Goal: Task Accomplishment & Management: Complete application form

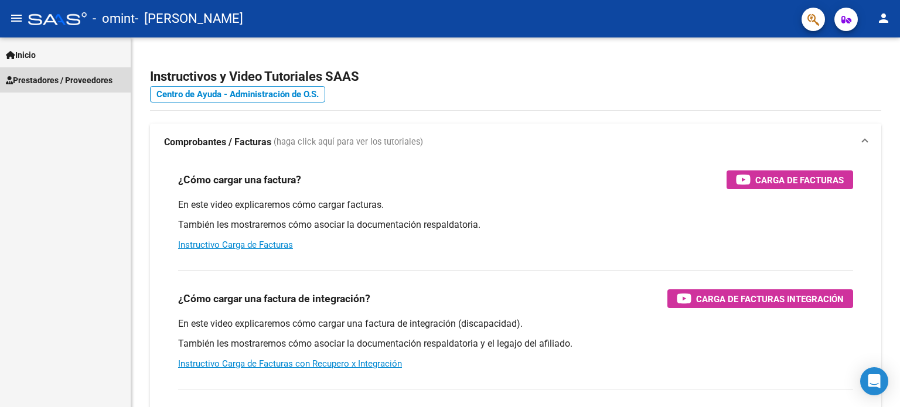
click at [87, 84] on span "Prestadores / Proveedores" at bounding box center [59, 80] width 107 height 13
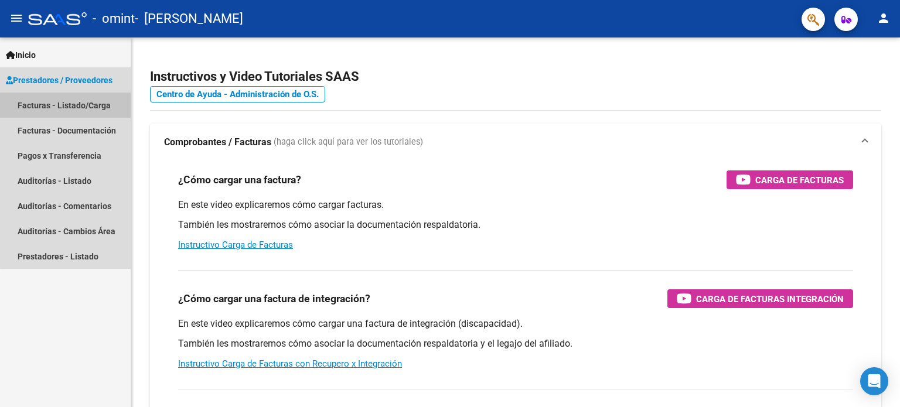
click at [81, 101] on link "Facturas - Listado/Carga" at bounding box center [65, 105] width 131 height 25
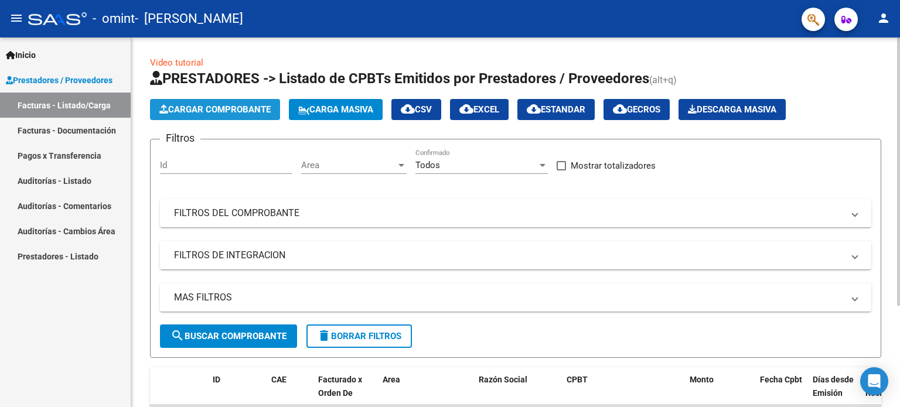
click at [241, 112] on span "Cargar Comprobante" at bounding box center [214, 109] width 111 height 11
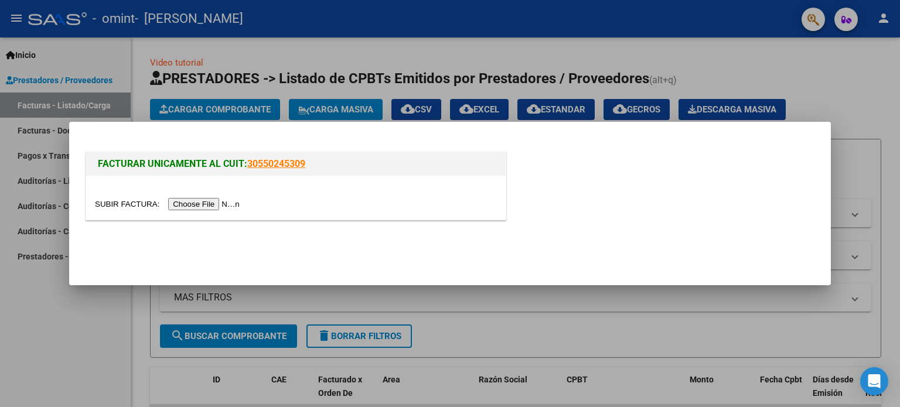
click at [220, 204] on input "file" at bounding box center [169, 204] width 148 height 12
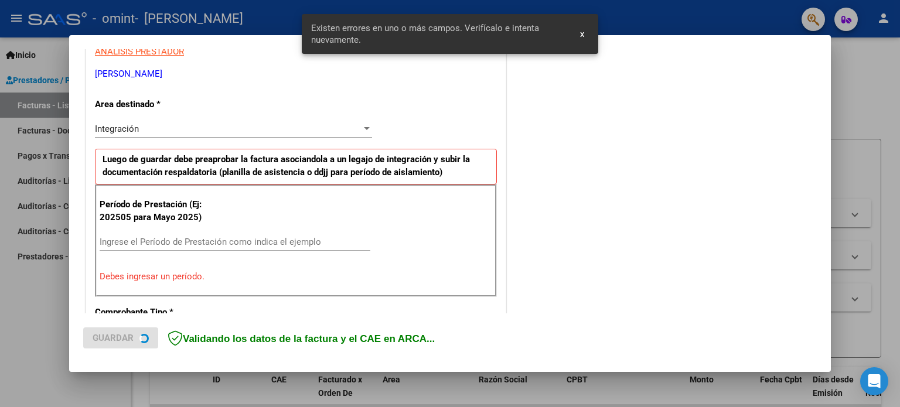
scroll to position [252, 0]
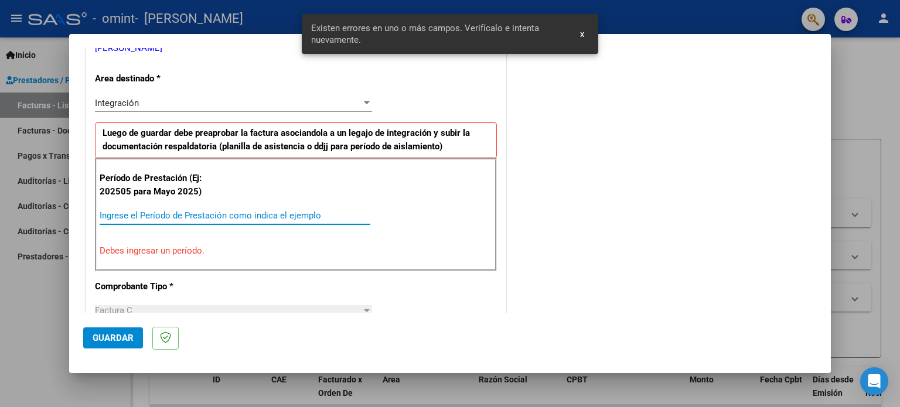
click at [157, 211] on input "Ingrese el Período de Prestación como indica el ejemplo" at bounding box center [235, 215] width 271 height 11
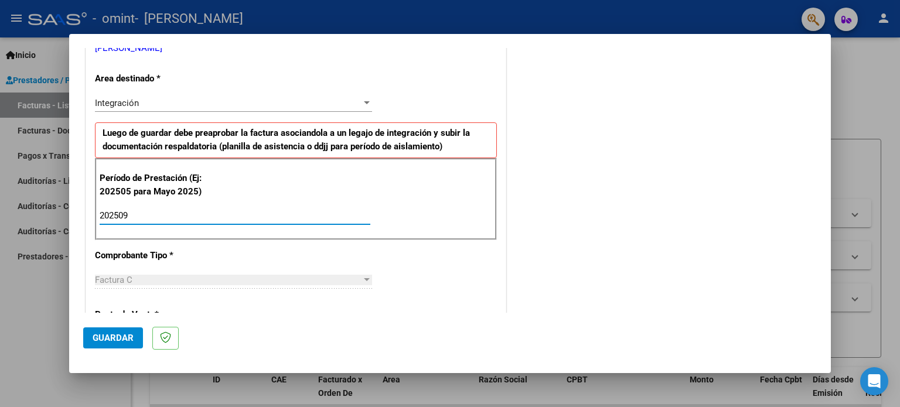
type input "202508"
click at [406, 259] on div "CUIT * 27-39169230-6 Ingresar CUIT ANALISIS PRESTADOR GARDA [PERSON_NAME] Area …" at bounding box center [295, 384] width 419 height 882
click at [134, 338] on button "Guardar" at bounding box center [113, 337] width 60 height 21
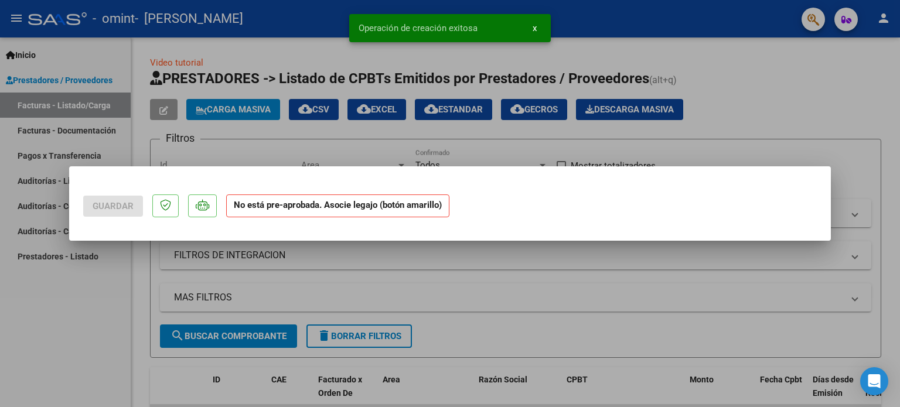
scroll to position [0, 0]
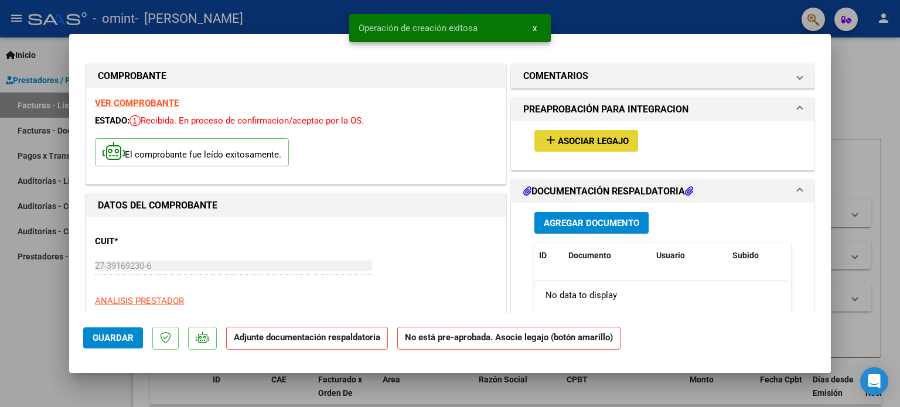
click at [615, 132] on button "add Asociar Legajo" at bounding box center [586, 141] width 104 height 22
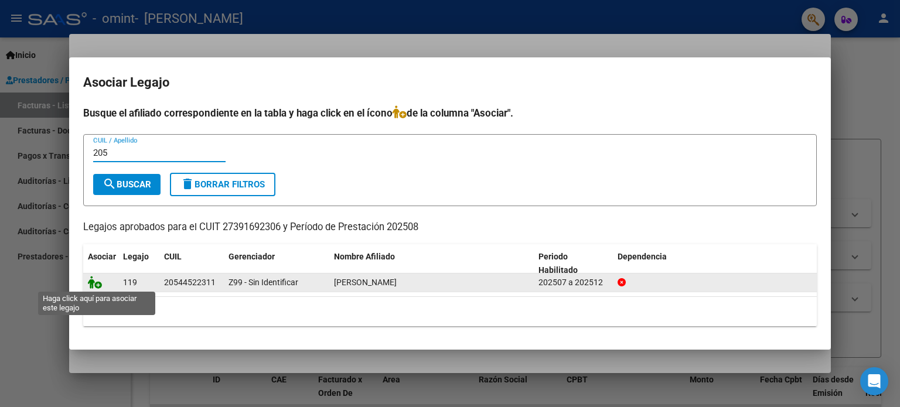
type input "205"
click at [89, 286] on icon at bounding box center [95, 282] width 14 height 13
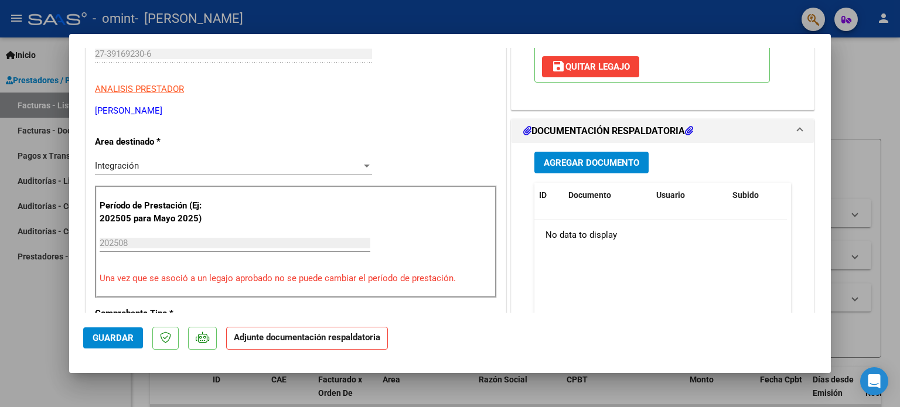
scroll to position [223, 0]
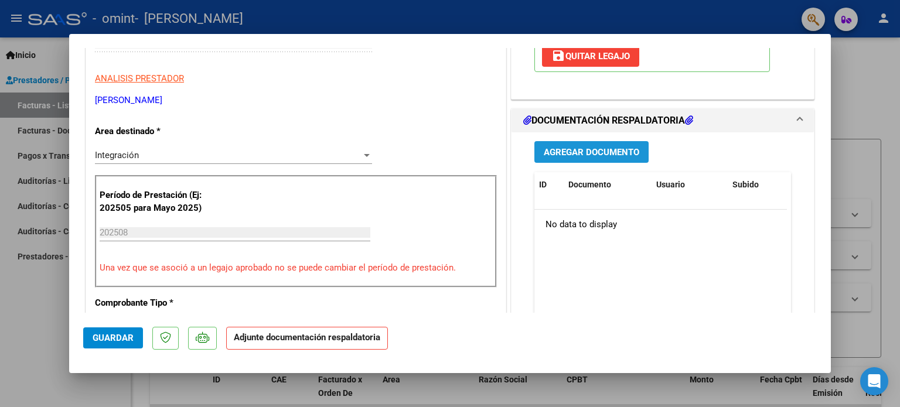
click at [616, 150] on span "Agregar Documento" at bounding box center [591, 152] width 95 height 11
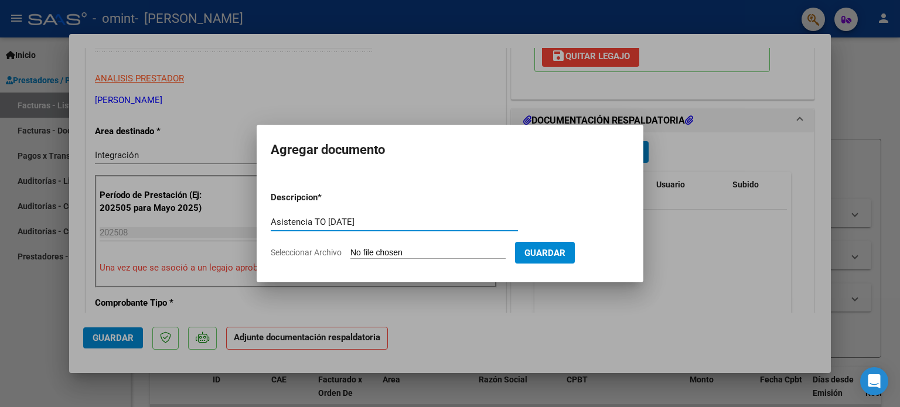
type input "Asistencia TO [DATE]"
click at [565, 248] on span "Guardar" at bounding box center [544, 253] width 41 height 11
click at [425, 248] on input "Seleccionar Archivo" at bounding box center [427, 253] width 155 height 11
type input "C:\fakepath\asist [PERSON_NAME].pdf"
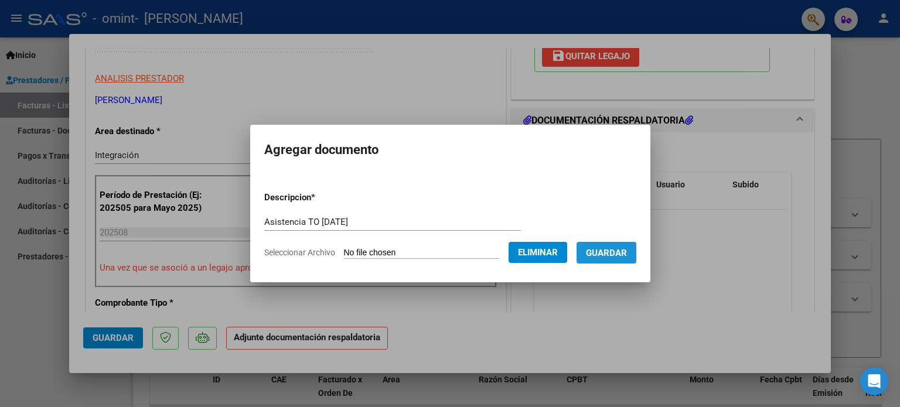
click at [617, 248] on span "Guardar" at bounding box center [606, 253] width 41 height 11
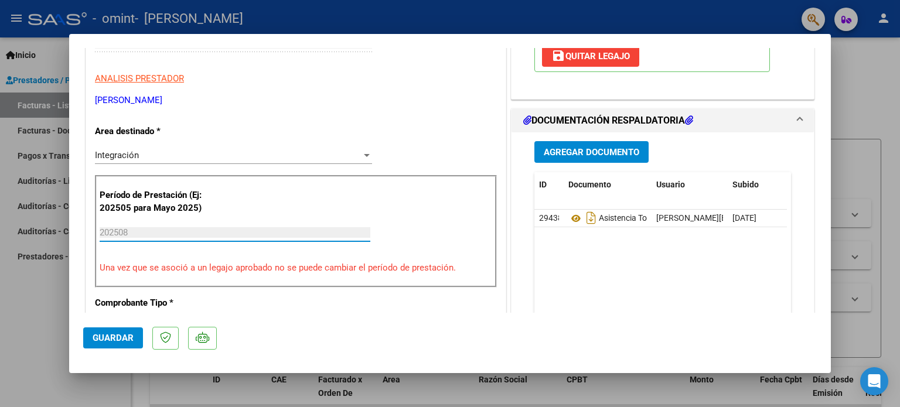
click at [134, 229] on input "202508" at bounding box center [235, 232] width 271 height 11
click at [592, 55] on span "save [PERSON_NAME]" at bounding box center [590, 56] width 78 height 11
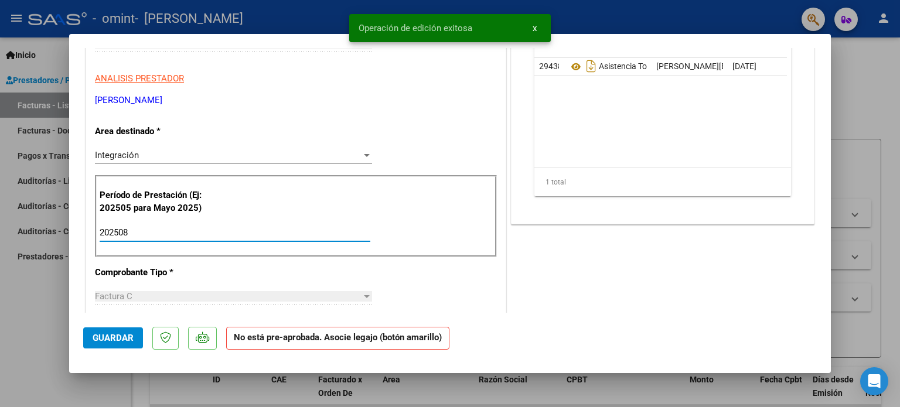
click at [227, 231] on input "202508" at bounding box center [235, 232] width 271 height 11
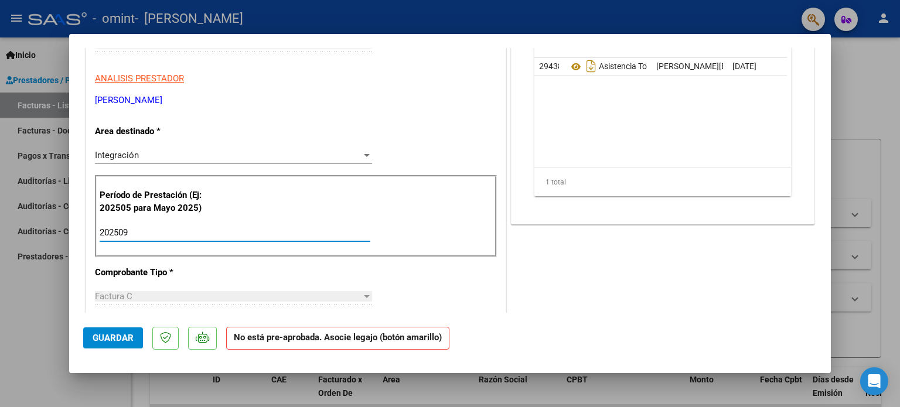
type input "202509"
click at [832, 148] on div at bounding box center [450, 203] width 900 height 407
type input "$ 0,00"
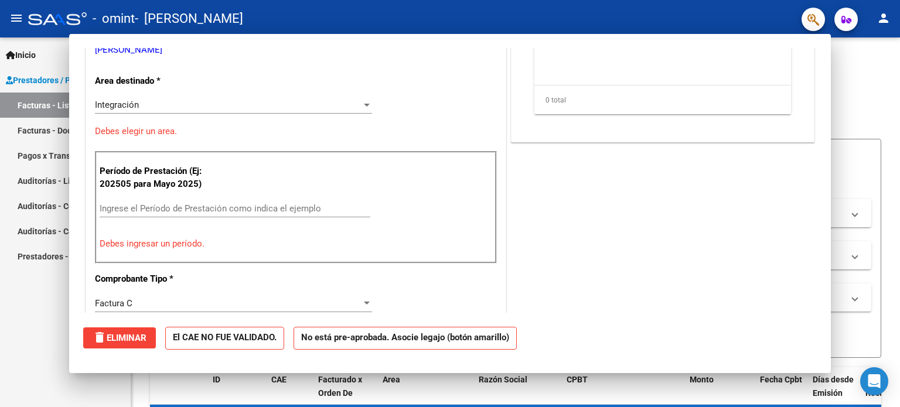
scroll to position [187, 0]
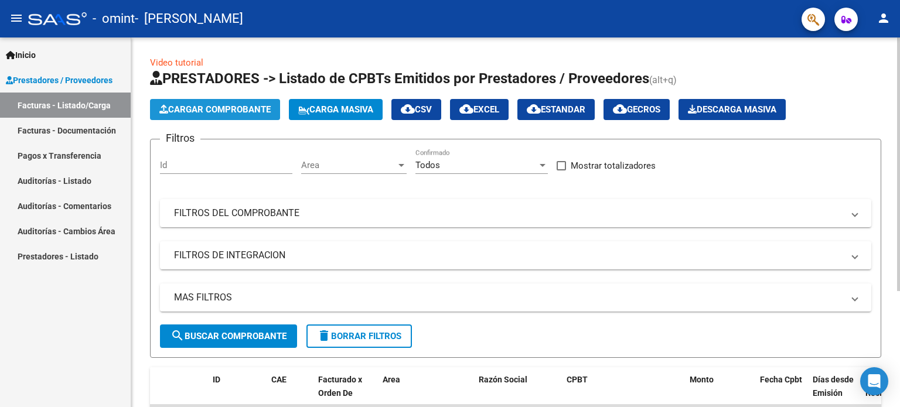
click at [218, 112] on span "Cargar Comprobante" at bounding box center [214, 109] width 111 height 11
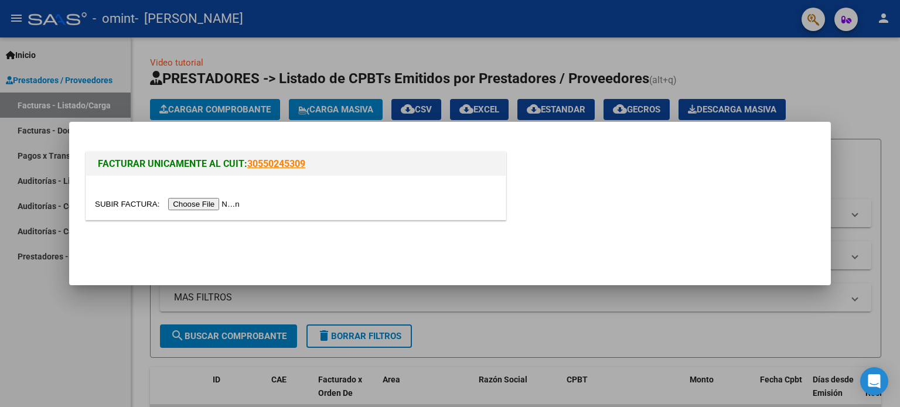
click at [217, 206] on input "file" at bounding box center [169, 204] width 148 height 12
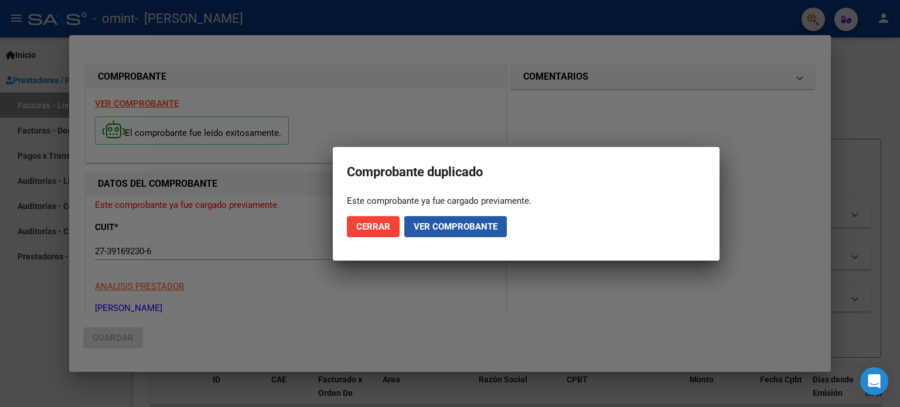
click at [486, 229] on span "Ver comprobante" at bounding box center [456, 226] width 84 height 11
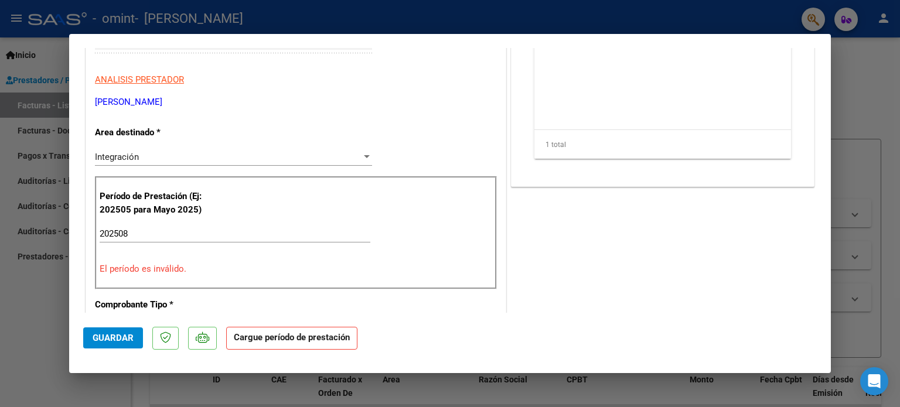
scroll to position [192, 0]
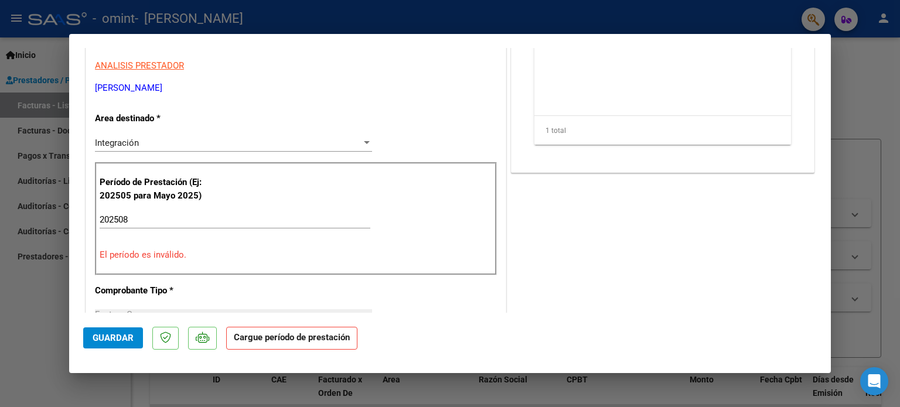
click at [199, 220] on input "202508" at bounding box center [235, 219] width 271 height 11
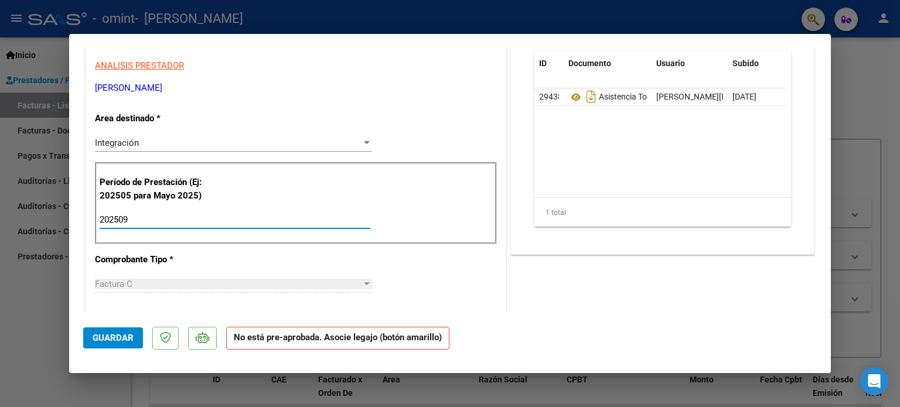
type input "202509"
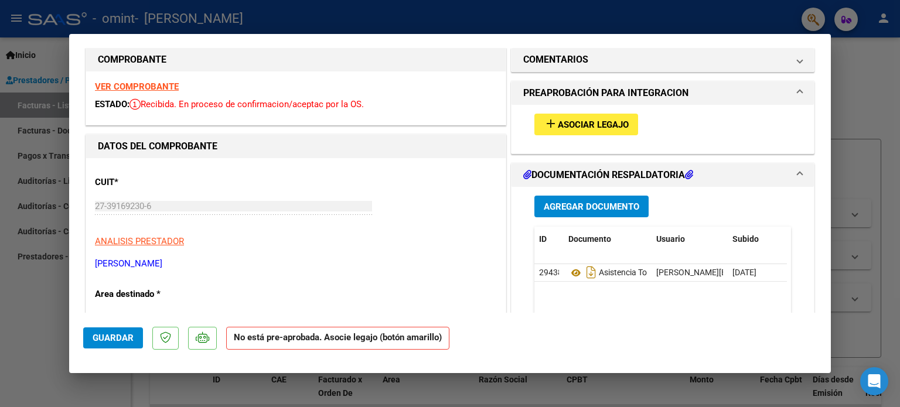
scroll to position [0, 0]
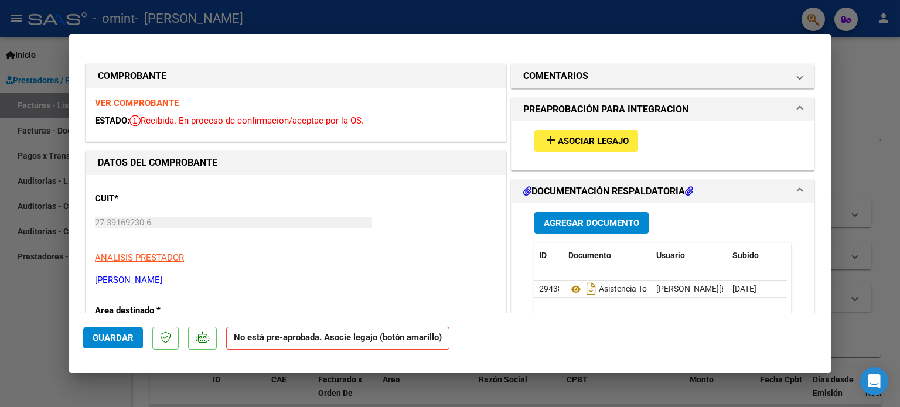
click at [600, 147] on button "add Asociar Legajo" at bounding box center [586, 141] width 104 height 22
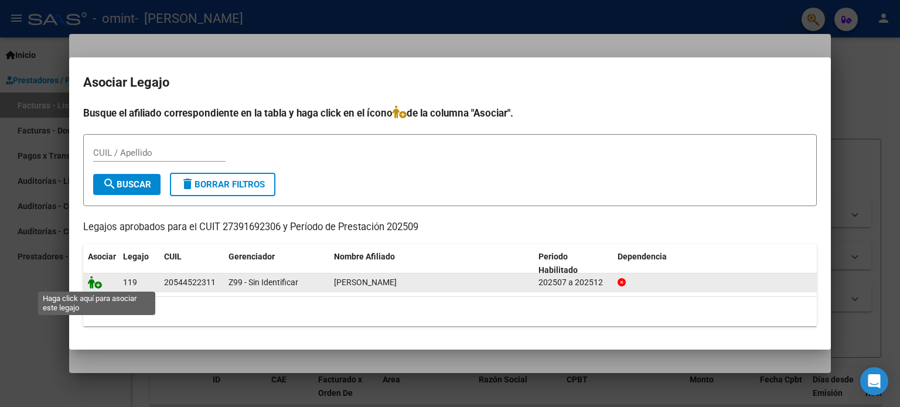
click at [91, 276] on icon at bounding box center [95, 282] width 14 height 13
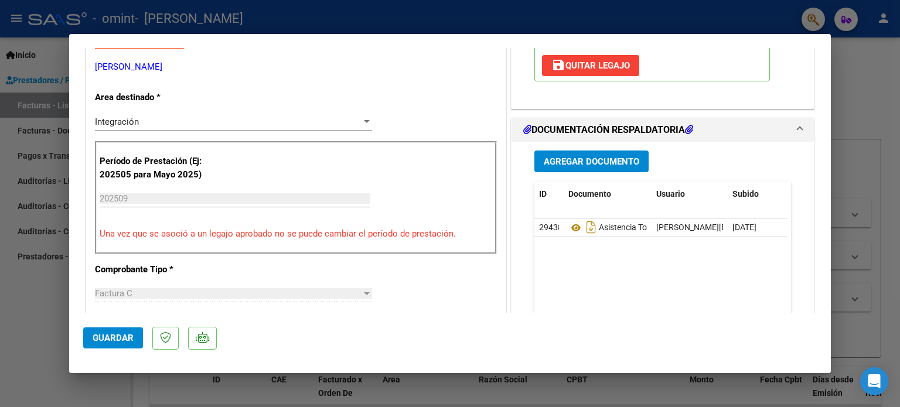
scroll to position [217, 0]
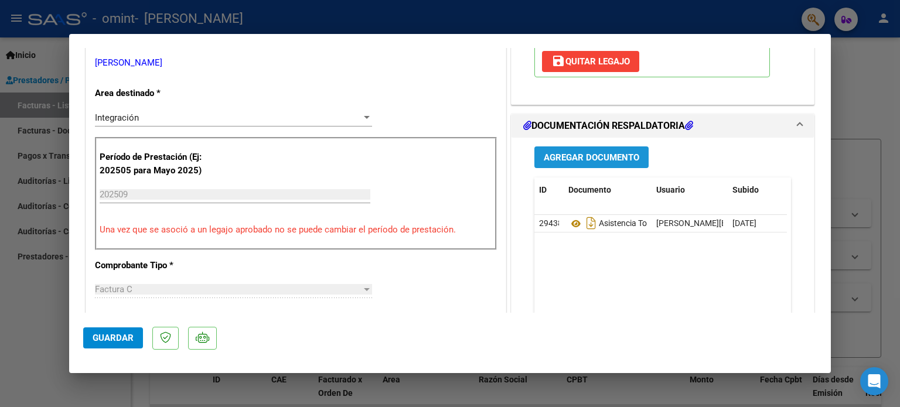
click at [590, 155] on span "Agregar Documento" at bounding box center [591, 157] width 95 height 11
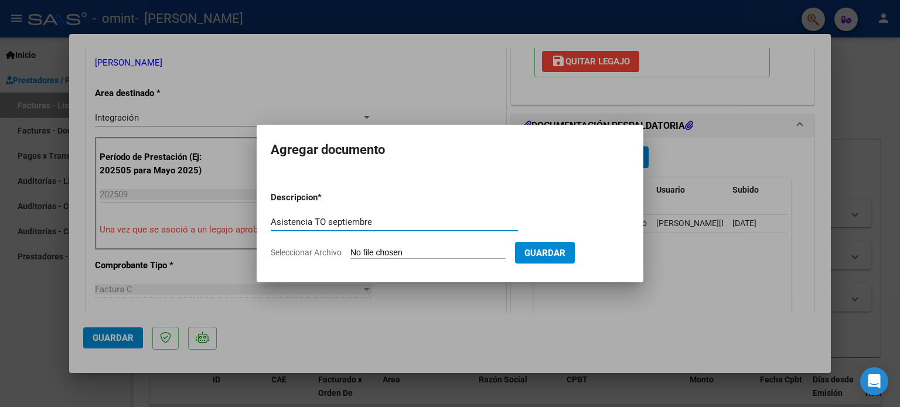
type input "Asistencia TO septiembre"
click at [423, 254] on input "Seleccionar Archivo" at bounding box center [427, 253] width 155 height 11
type input "C:\fakepath\asist [PERSON_NAME].pdf"
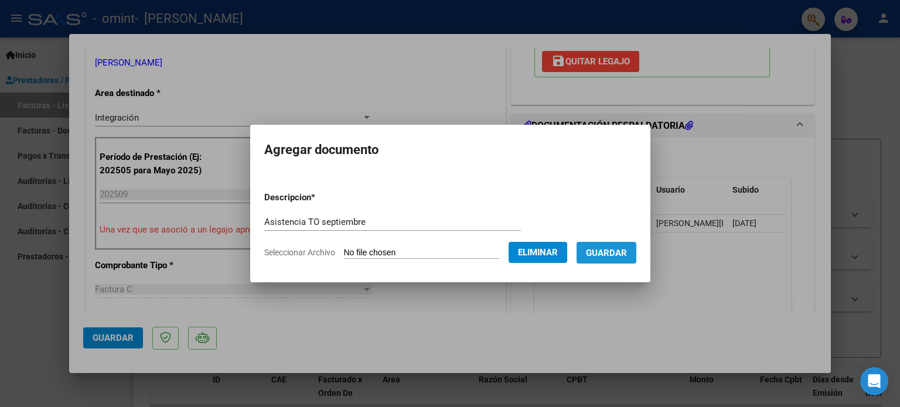
click at [619, 259] on button "Guardar" at bounding box center [606, 253] width 60 height 22
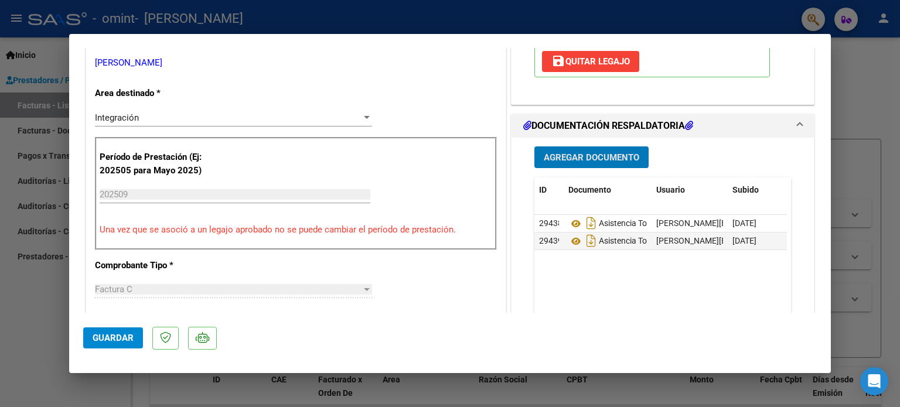
click at [115, 334] on span "Guardar" at bounding box center [113, 338] width 41 height 11
click at [877, 180] on div at bounding box center [450, 203] width 900 height 407
type input "$ 0,00"
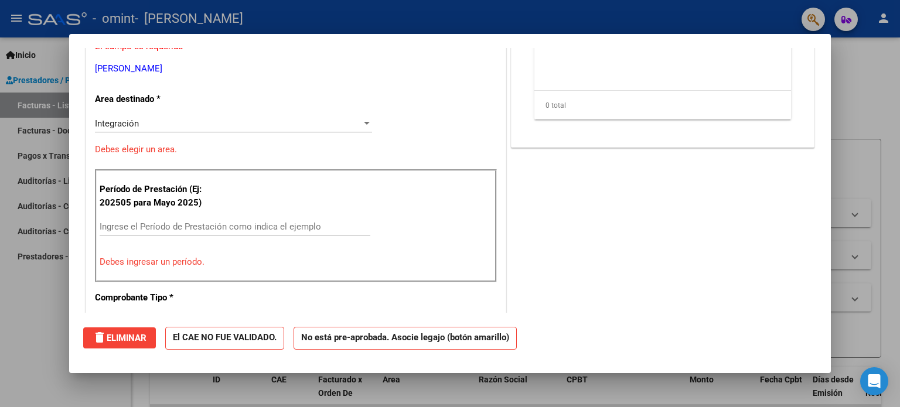
scroll to position [0, 0]
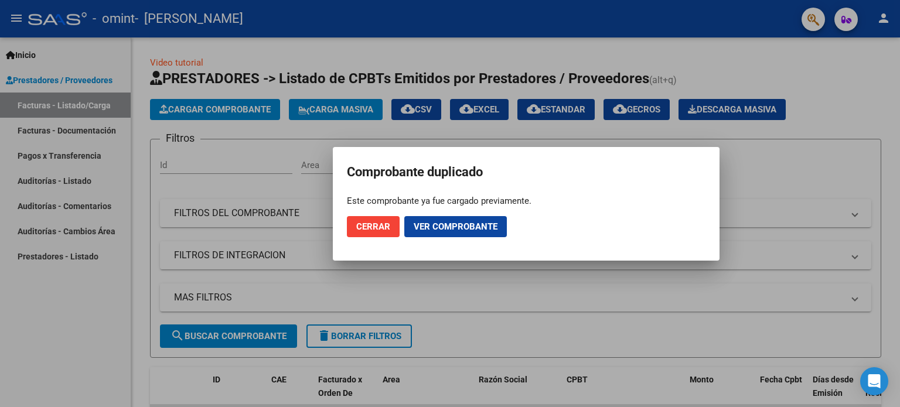
click at [378, 223] on span "Cerrar" at bounding box center [373, 226] width 34 height 11
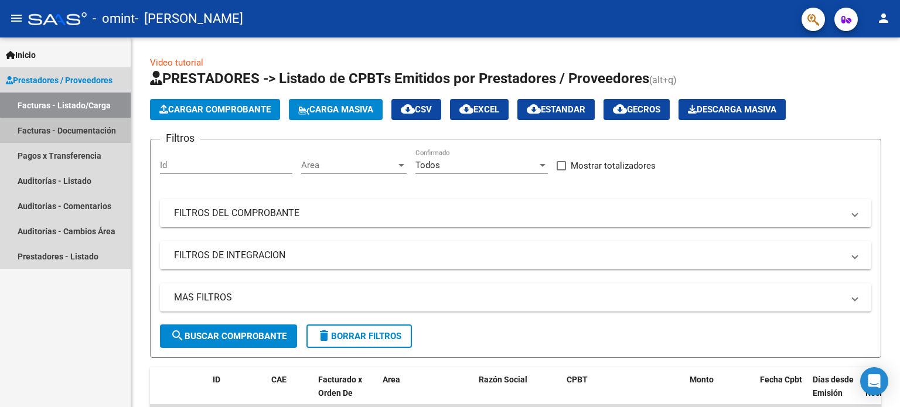
click at [96, 138] on link "Facturas - Documentación" at bounding box center [65, 130] width 131 height 25
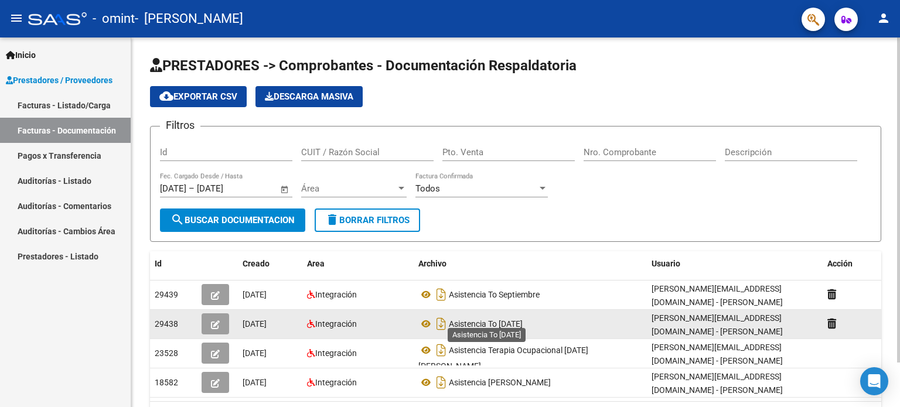
click at [523, 323] on span "Asistencia To [DATE]" at bounding box center [486, 323] width 74 height 9
click at [827, 318] on icon at bounding box center [831, 323] width 9 height 11
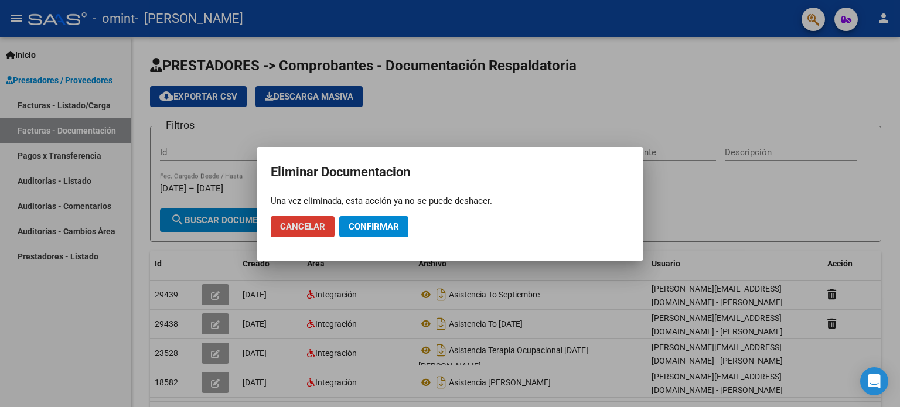
click at [358, 224] on span "Confirmar" at bounding box center [374, 226] width 50 height 11
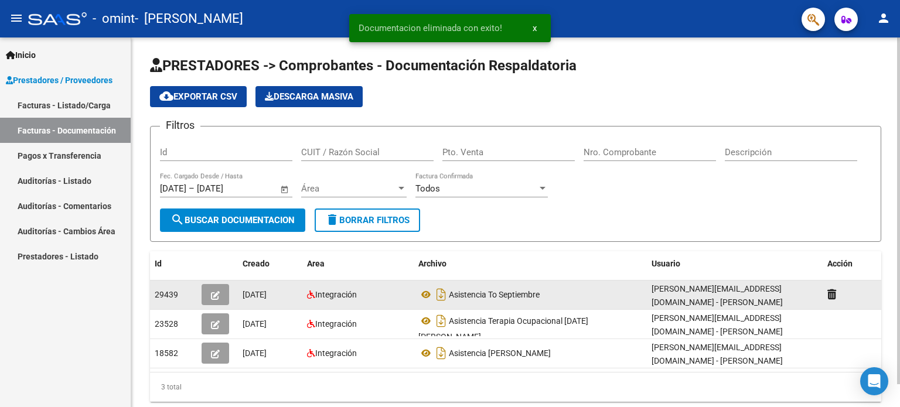
click at [293, 293] on div "[DATE]" at bounding box center [270, 294] width 55 height 13
click at [320, 291] on span "Integración" at bounding box center [336, 294] width 42 height 9
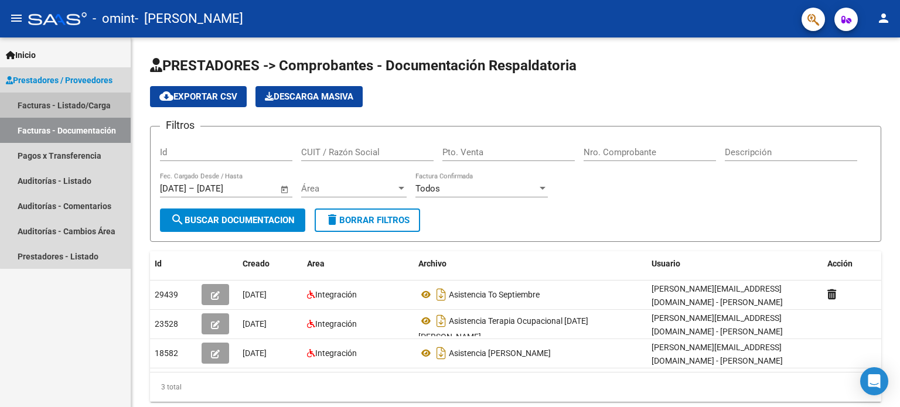
click at [73, 105] on link "Facturas - Listado/Carga" at bounding box center [65, 105] width 131 height 25
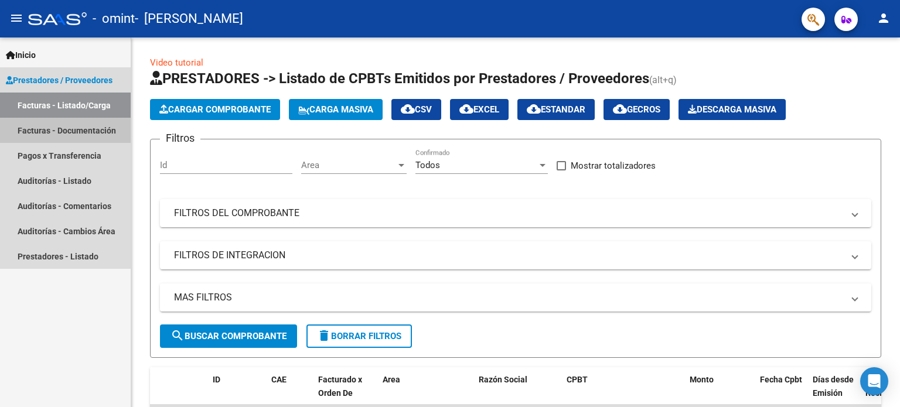
click at [90, 126] on link "Facturas - Documentación" at bounding box center [65, 130] width 131 height 25
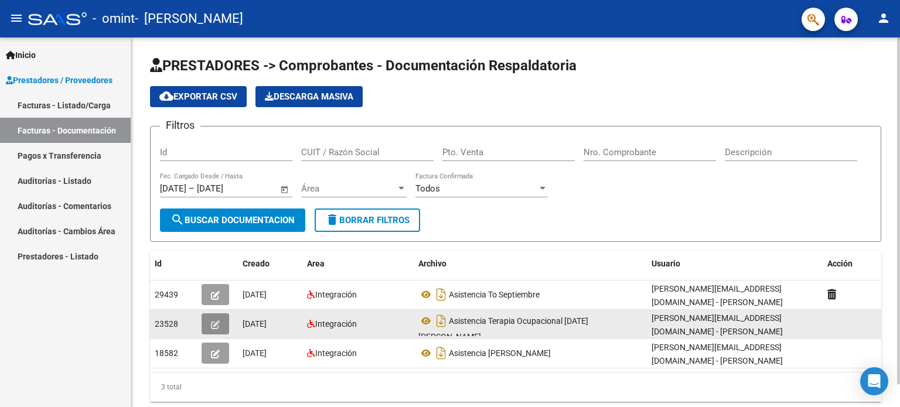
click at [216, 319] on span "button" at bounding box center [215, 324] width 9 height 11
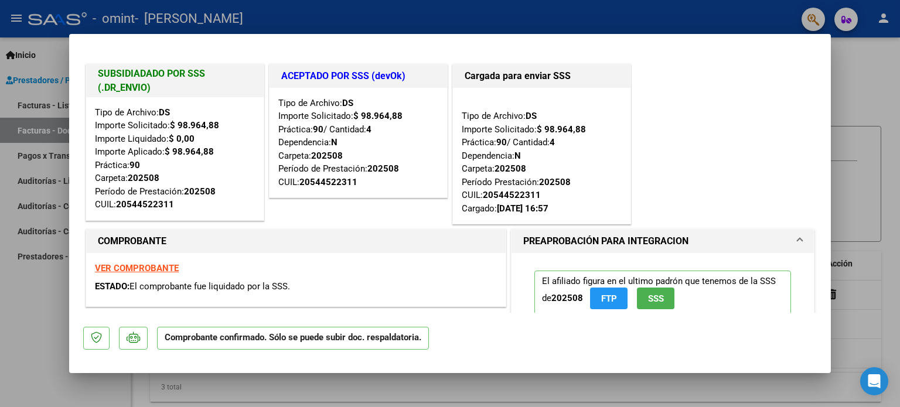
click at [50, 304] on div at bounding box center [450, 203] width 900 height 407
type input "$ 0,00"
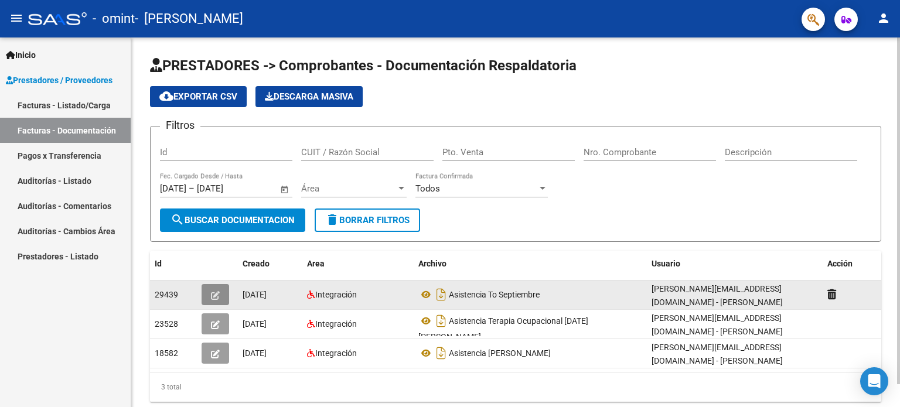
click at [228, 289] on button "button" at bounding box center [216, 294] width 28 height 21
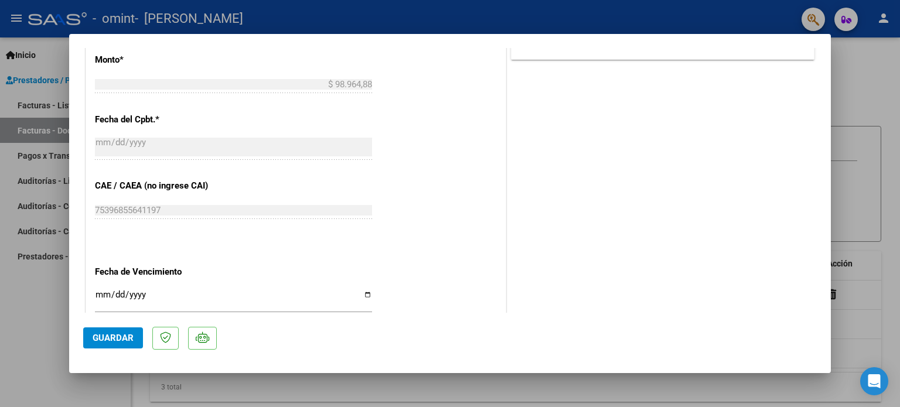
scroll to position [602, 0]
click at [57, 281] on div at bounding box center [450, 203] width 900 height 407
type input "$ 0,00"
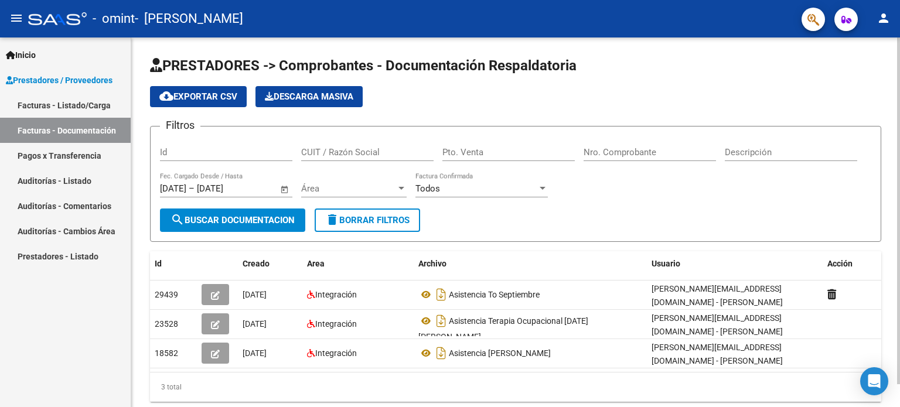
click at [607, 234] on form "Filtros Id CUIT / Razón Social Pto. Venta Nro. Comprobante Descripción [DATE] […" at bounding box center [515, 184] width 731 height 116
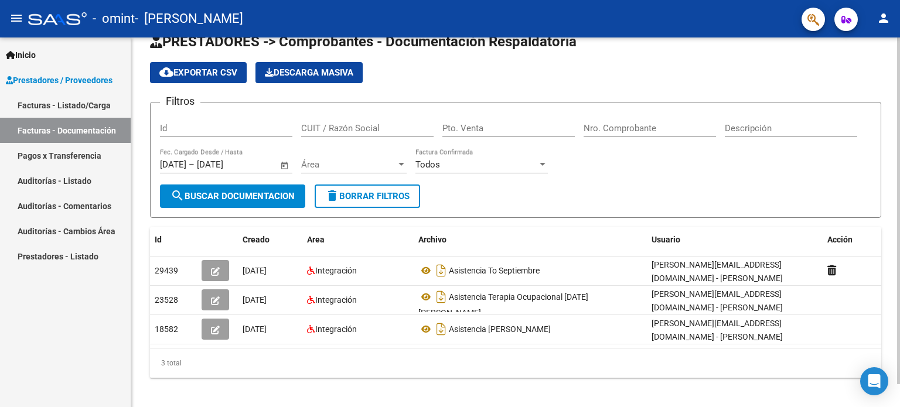
scroll to position [1, 0]
